Goal: Check status: Check status

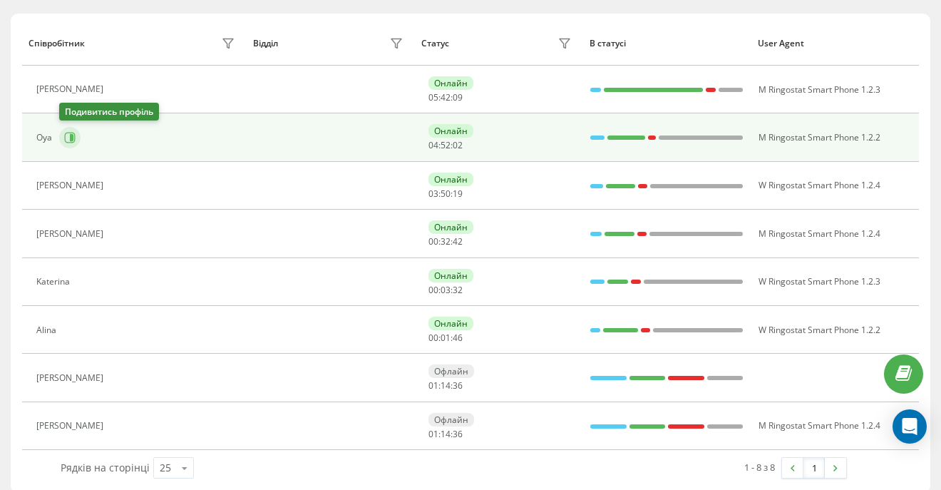
click at [69, 135] on icon at bounding box center [69, 137] width 11 height 11
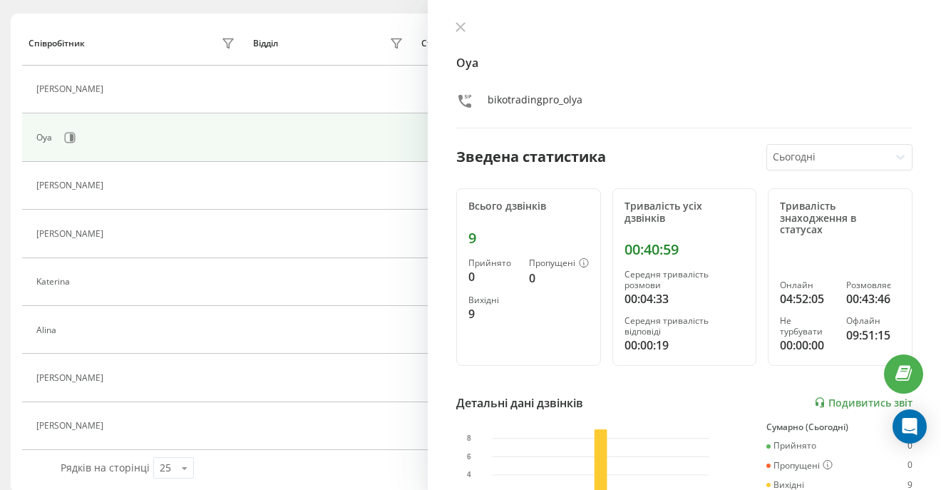
click at [458, 24] on icon at bounding box center [461, 27] width 10 height 10
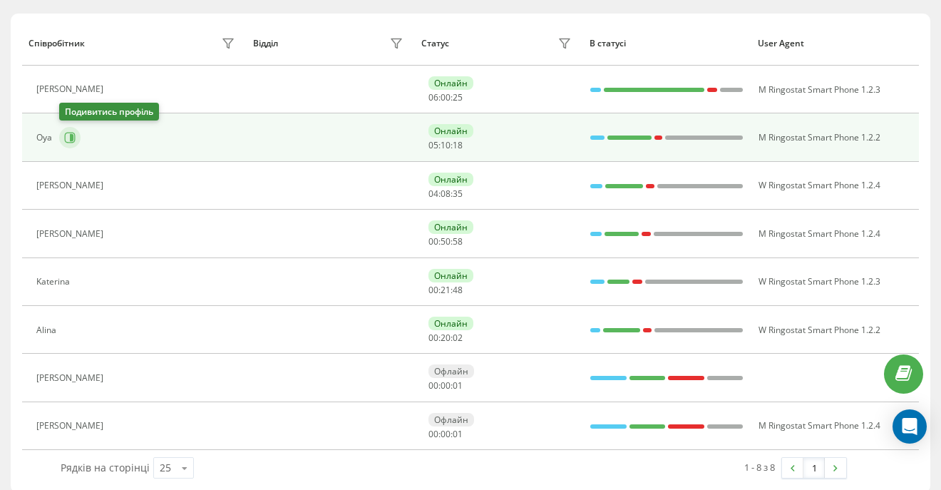
click at [73, 140] on icon at bounding box center [69, 137] width 11 height 11
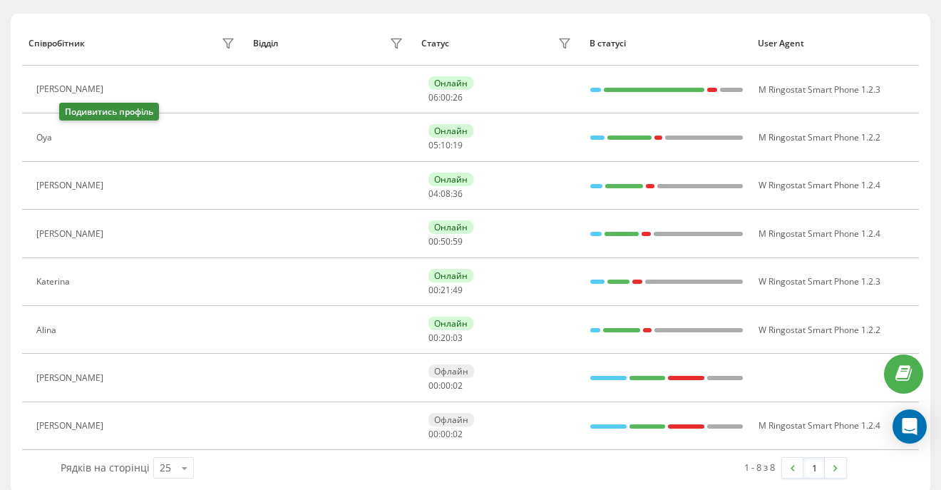
click at [73, 141] on icon at bounding box center [67, 137] width 11 height 11
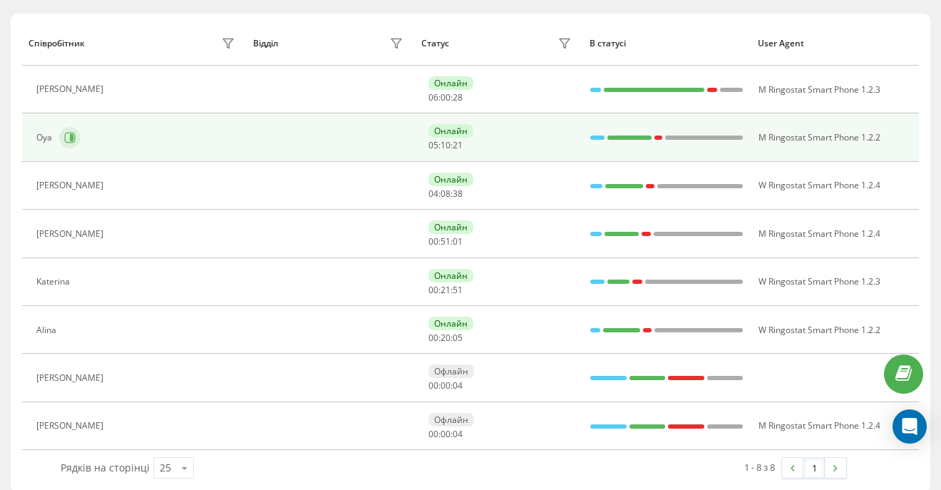
click at [64, 133] on icon at bounding box center [69, 137] width 11 height 11
click at [71, 136] on icon at bounding box center [72, 137] width 4 height 7
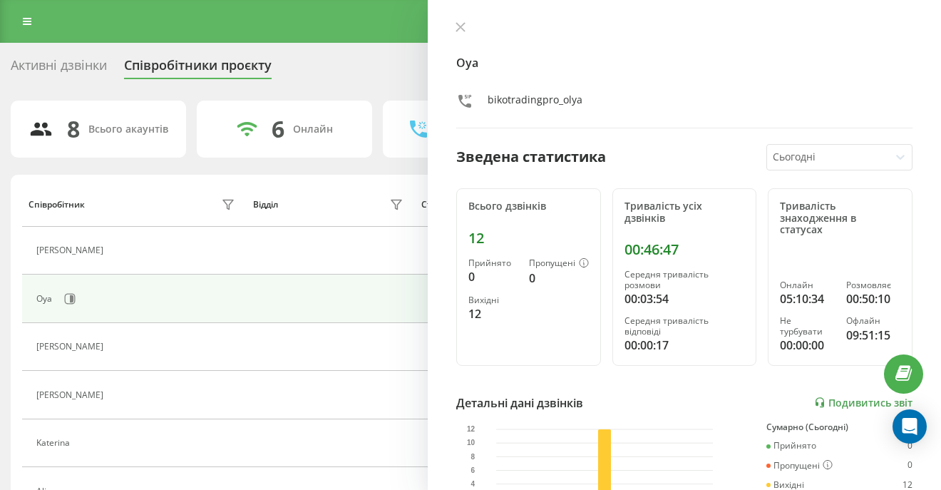
click at [459, 21] on div "Oya bikotradingpro_olya Зведена статистика Сьогодні Всього дзвінків 12 Прийнято…" at bounding box center [685, 245] width 514 height 490
click at [461, 26] on icon at bounding box center [460, 27] width 9 height 9
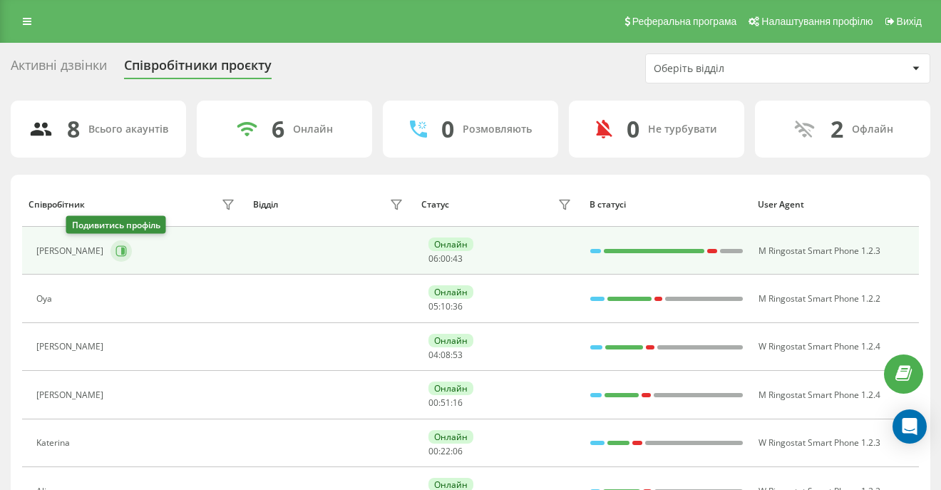
click at [111, 259] on button at bounding box center [121, 250] width 21 height 21
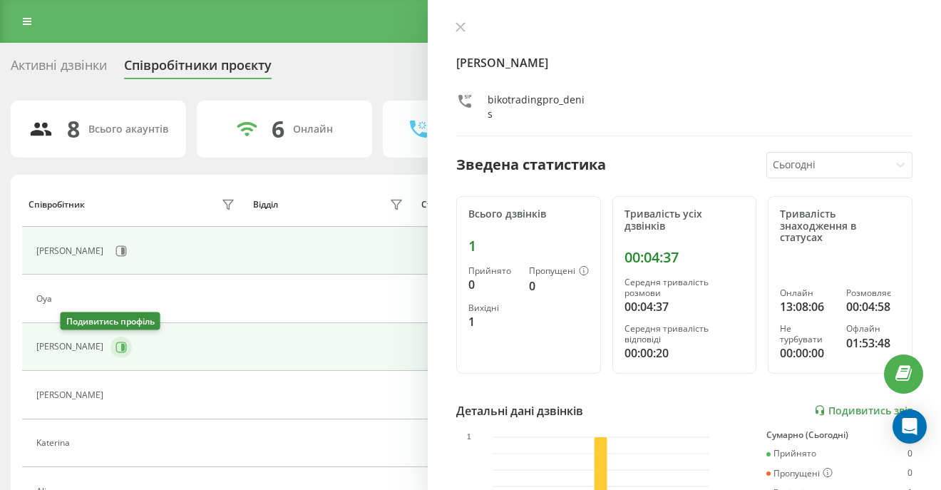
click at [116, 342] on icon at bounding box center [121, 347] width 11 height 11
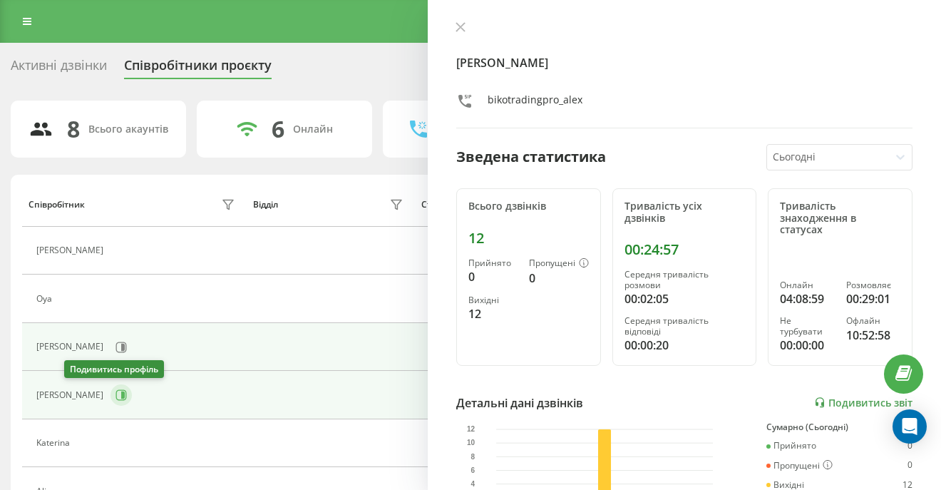
click at [116, 392] on icon at bounding box center [121, 394] width 11 height 11
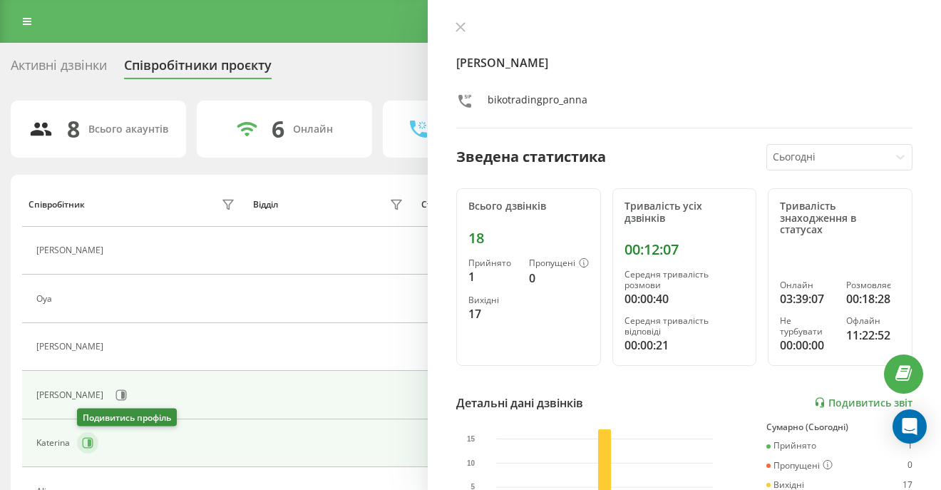
click at [86, 442] on icon at bounding box center [87, 442] width 11 height 11
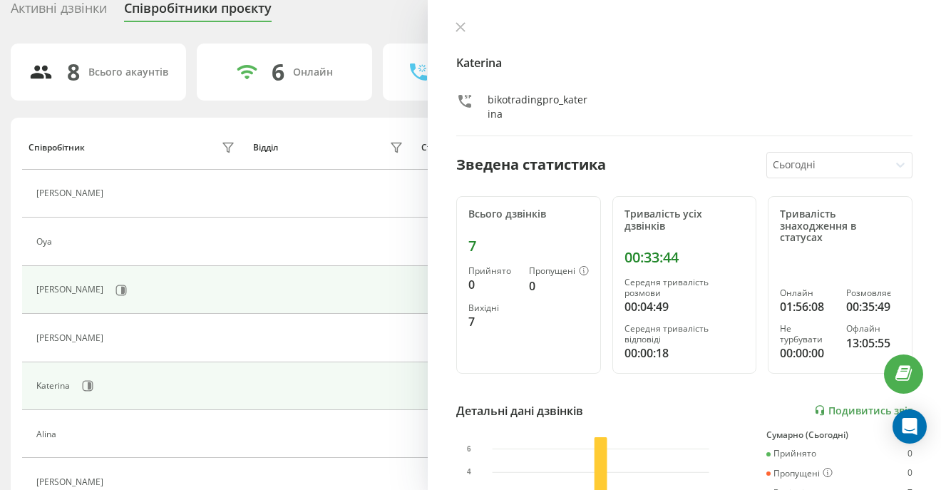
scroll to position [62, 0]
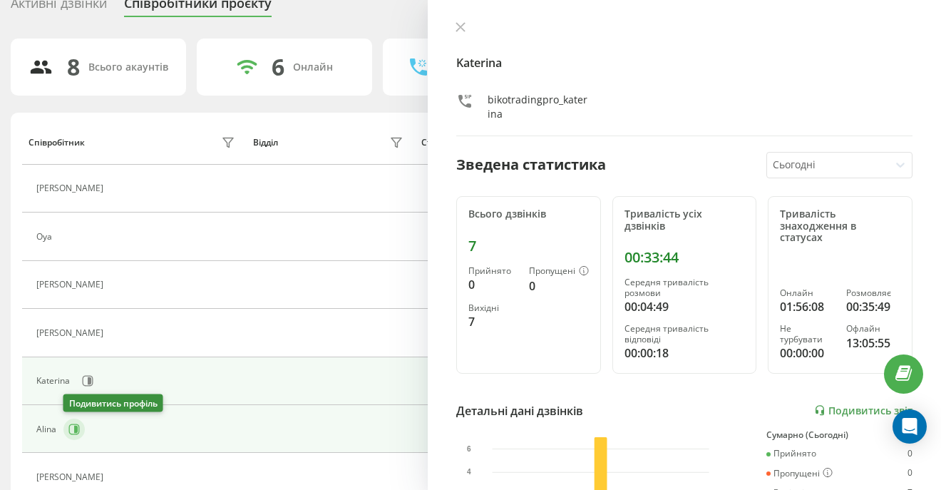
click at [81, 434] on button at bounding box center [73, 429] width 21 height 21
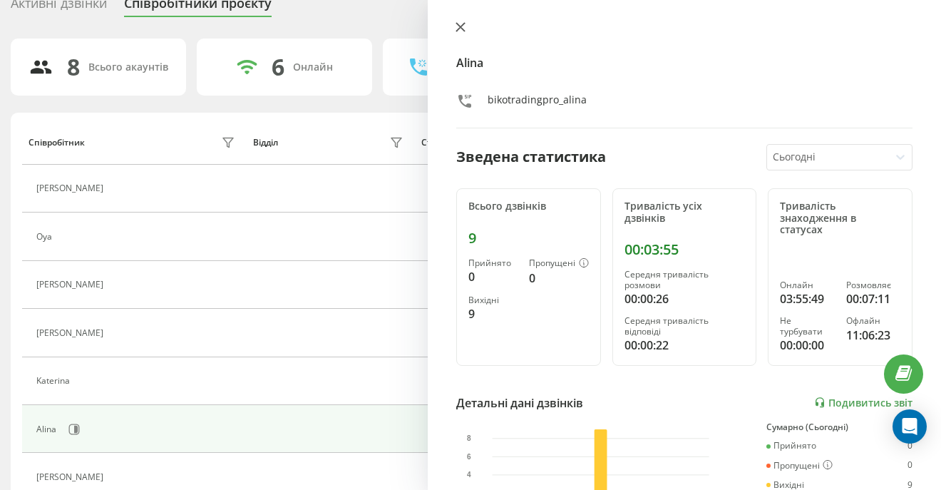
click at [464, 27] on icon at bounding box center [461, 27] width 10 height 10
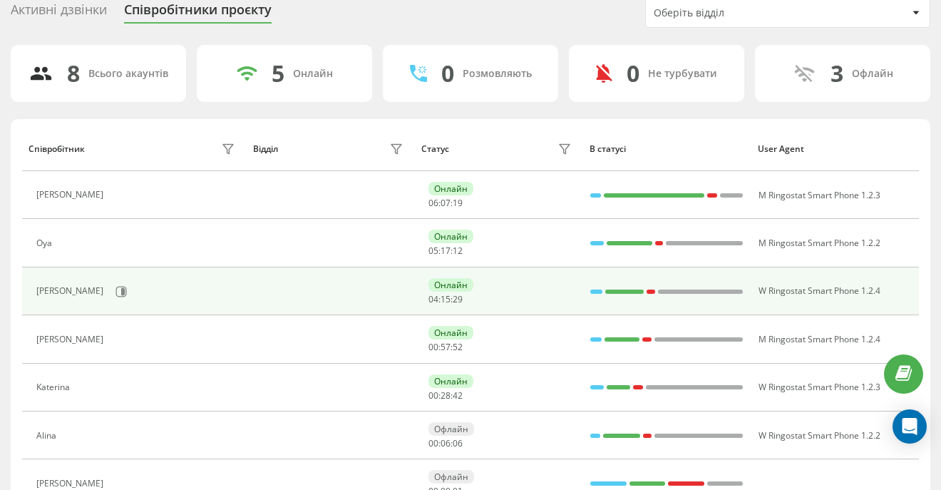
scroll to position [56, 0]
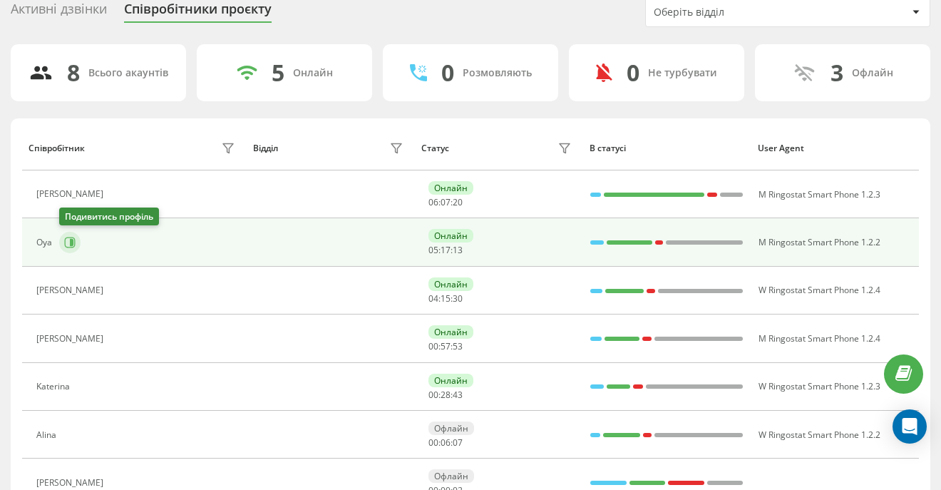
click at [68, 250] on button at bounding box center [69, 242] width 21 height 21
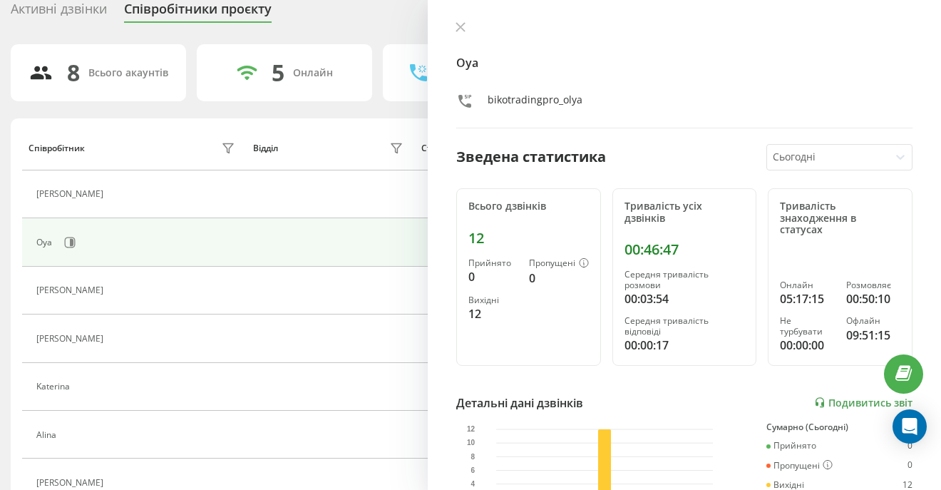
click at [458, 26] on icon at bounding box center [461, 27] width 10 height 10
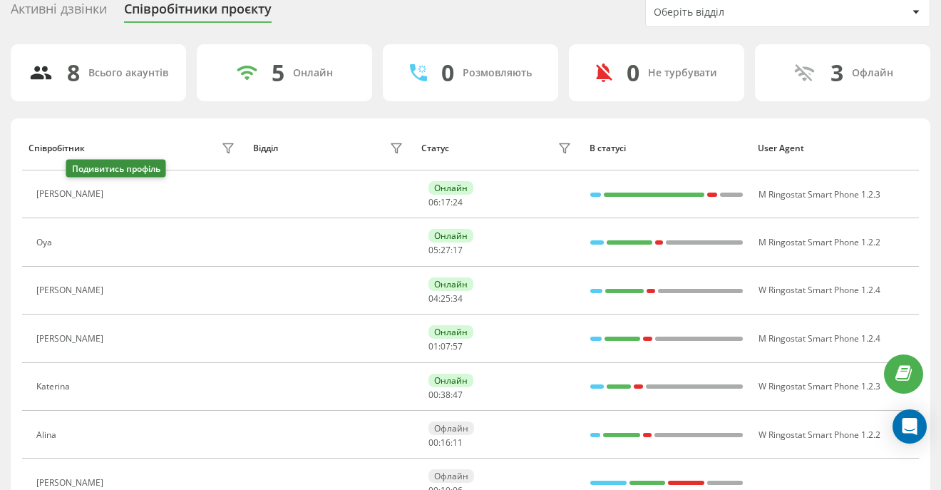
click at [114, 197] on icon at bounding box center [119, 194] width 11 height 11
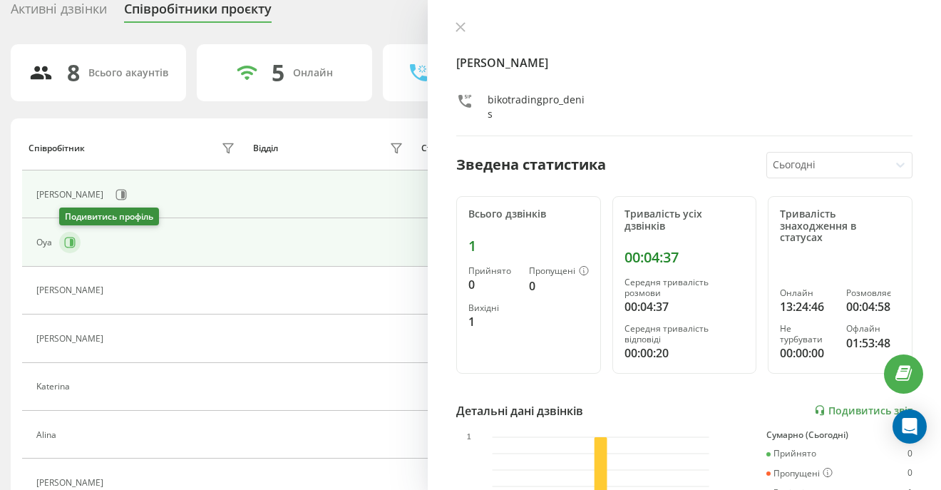
click at [72, 244] on icon at bounding box center [72, 242] width 4 height 7
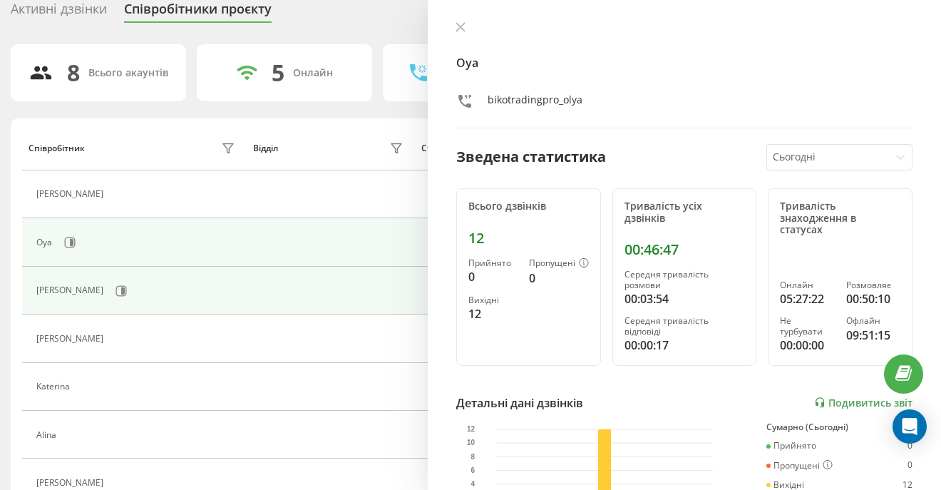
click at [82, 295] on div "[PERSON_NAME]" at bounding box center [137, 291] width 203 height 24
click at [121, 290] on icon at bounding box center [123, 290] width 4 height 7
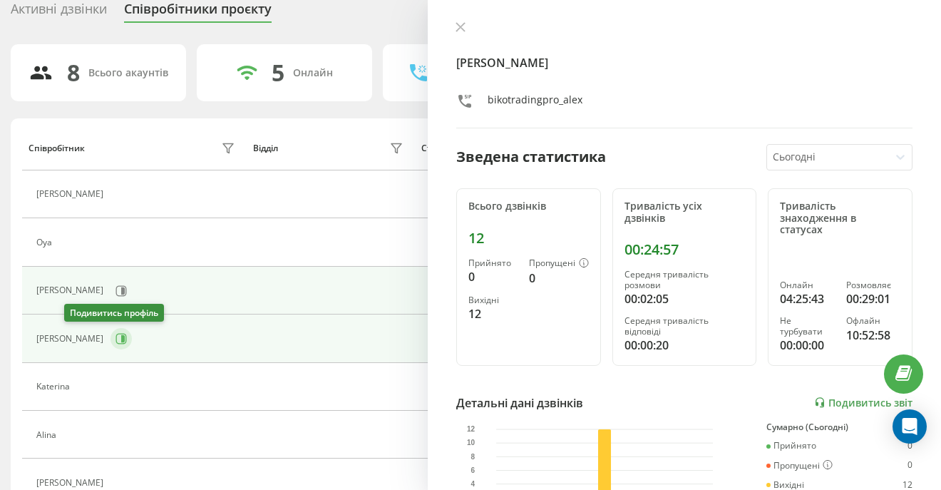
click at [116, 340] on icon at bounding box center [121, 338] width 11 height 11
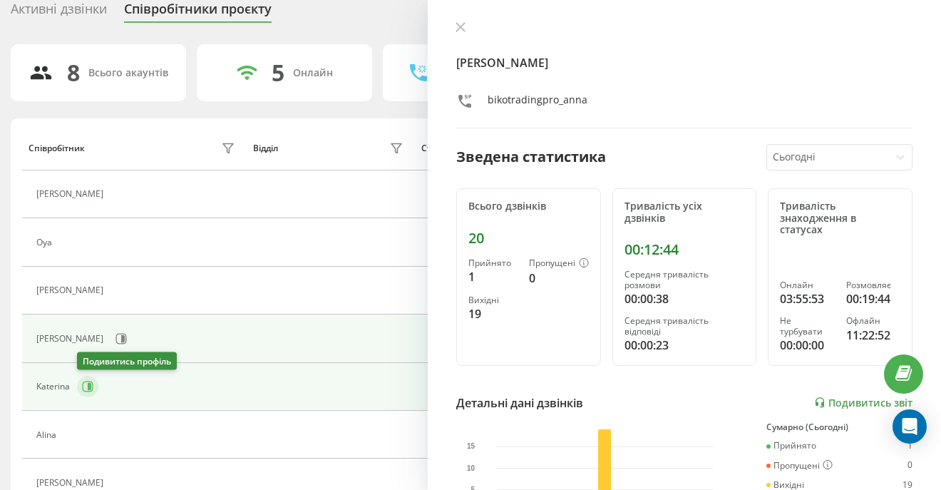
click at [89, 380] on button at bounding box center [87, 386] width 21 height 21
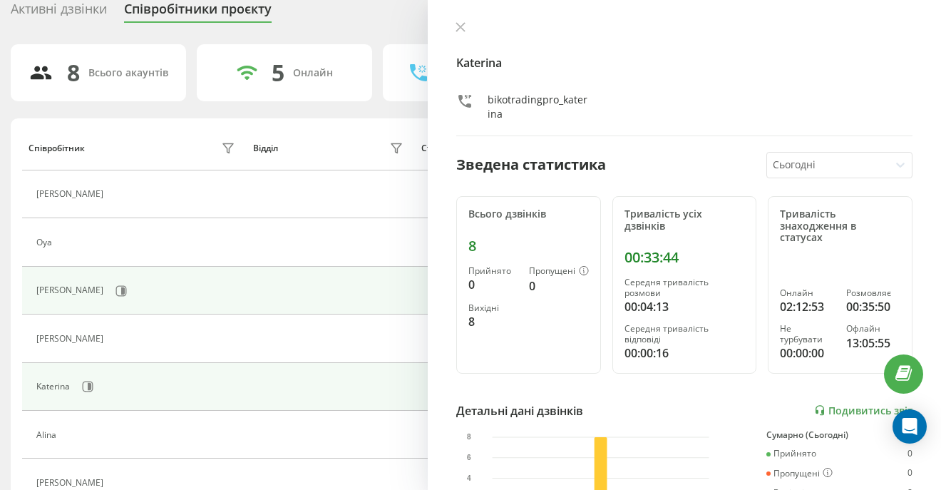
scroll to position [133, 0]
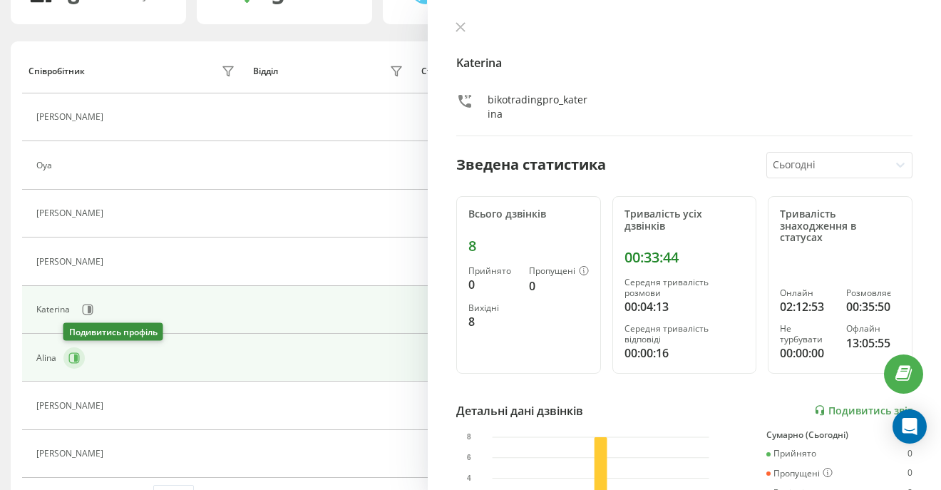
click at [77, 363] on icon at bounding box center [73, 357] width 11 height 11
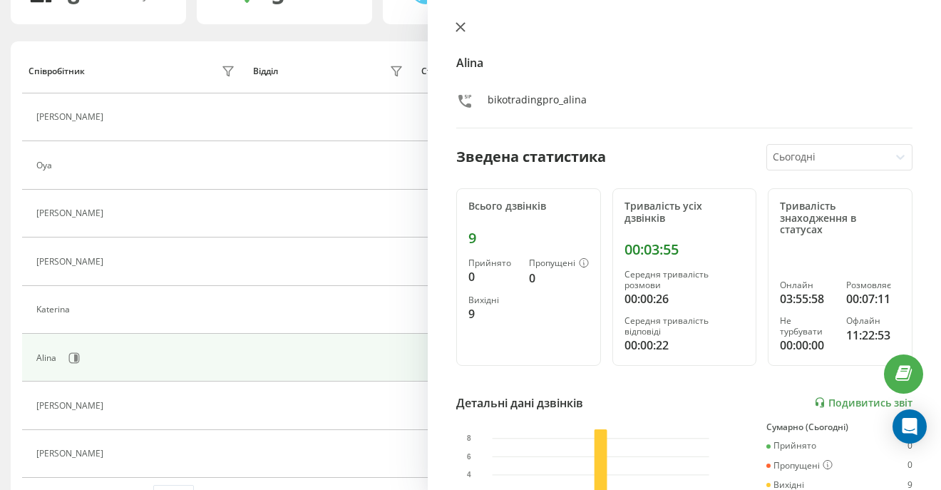
click at [463, 31] on icon at bounding box center [460, 27] width 9 height 9
